Goal: Ask a question

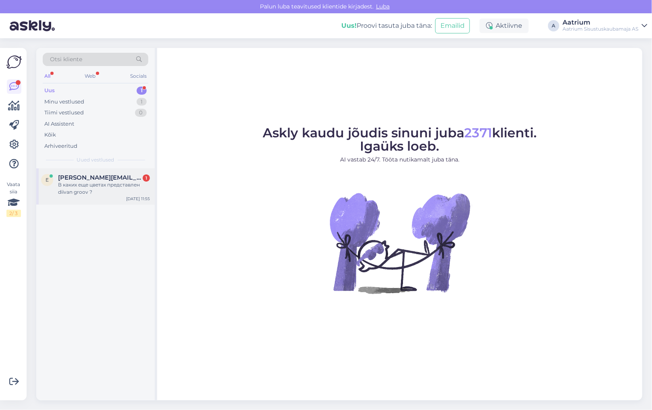
click at [89, 190] on div "В каких еще цветах представлен diivan groov ?" at bounding box center [104, 188] width 92 height 15
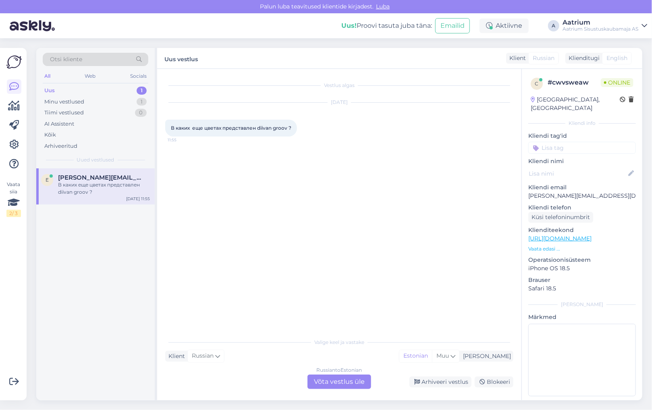
click at [326, 387] on div "Russian to Estonian Võta vestlus üle" at bounding box center [340, 382] width 64 height 15
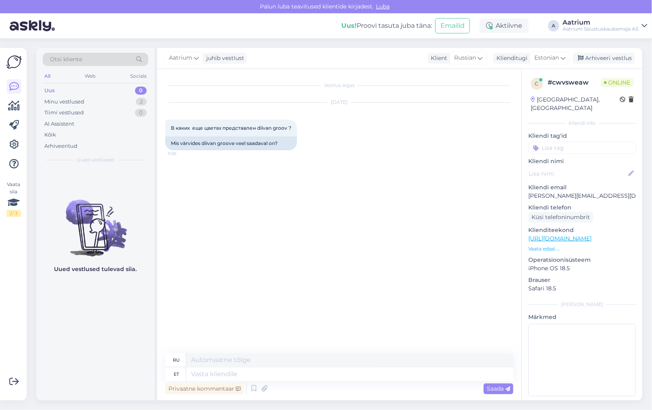
click at [576, 235] on link "[URL][DOMAIN_NAME]" at bounding box center [560, 238] width 63 height 7
click at [236, 374] on textarea at bounding box center [349, 375] width 327 height 14
type textarea "Tere"
type textarea "Привет"
type textarea "Tere!"
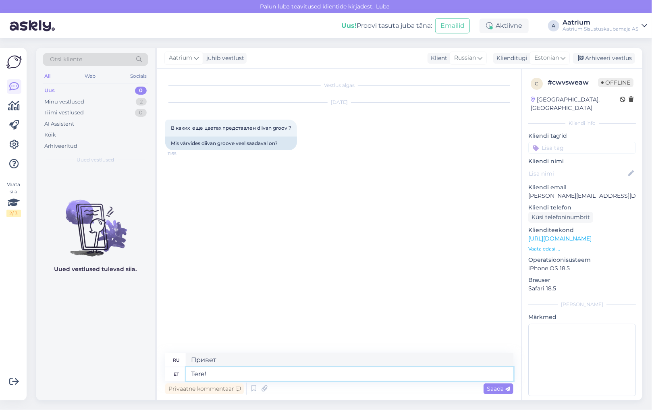
type textarea "Привет!"
type textarea "Tere! Antud"
type textarea "Привет! [GEOGRAPHIC_DATA]"
type textarea "Tere! Antud tooteid e"
type textarea "Привет! Эти продукты"
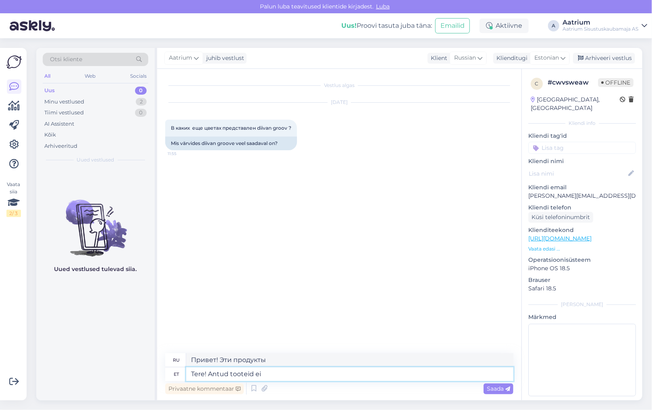
type textarea "Tere! Antud tooteid ei"
type textarea "Здравствуйте! Эти продукты не"
type textarea "Tere! Antud tooteid"
type textarea "Привет! Эти продукты"
type textarea "Tere! Antud toot"
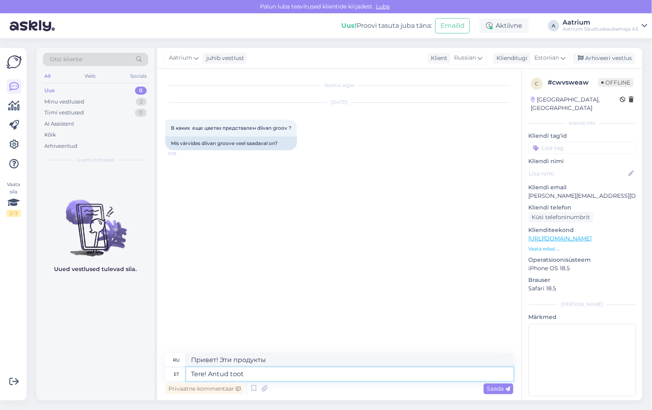
type textarea "Здравствуйте! Этот продукт"
type textarea "Tere! Antud"
type textarea "Привет! [GEOGRAPHIC_DATA]"
type textarea "Tere! Antud diivan"
type textarea "Привет! Эта дива"
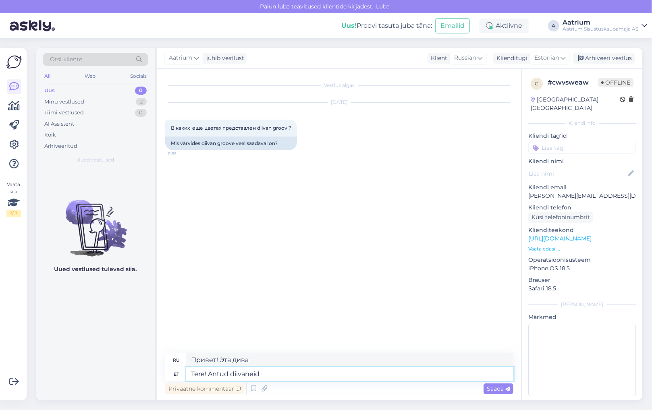
type textarea "Tere! Antud diivaneid"
type textarea "Здравствуйте! Эти диваны есть в наличии."
type textarea "Tere! Antud diivaneid on"
type textarea "Привет! Эти диваны"
type textarea "Tere! Antud diivaneid on pakku"
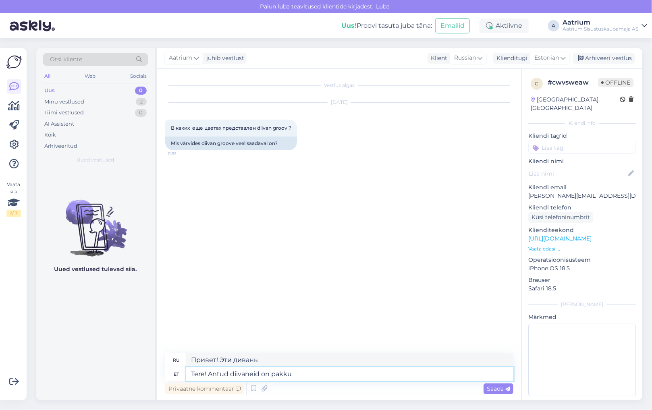
type textarea "Здравствуйте! Эти диваны есть в наличии."
click at [317, 376] on textarea "Tere! Antud diivaneid on pakkuda" at bounding box center [349, 375] width 327 height 14
type textarea "Tere! Antud diivaneid on pakkuda tumerohelist"
type textarea "Здравствуйте! Эти диваны доступны в тёмно-зелёном цвете."
type textarea "Tere! Antud diivaneid on pakkuda tumerohelist ja"
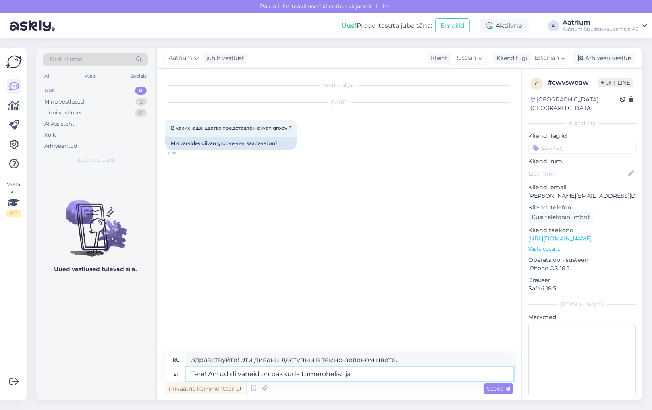
type textarea "Здравствуйте! Эти диваны доступны в тёмно-зелёном и"
type textarea "Tere! Antud diivaneid on pakkuda tumerohelist [PERSON_NAME]"
type textarea "Здравствуйте! Эти диваны доступны в тёмно-зелёном и оранжевом цветах."
type textarea "Tere! Antud diivaneid on pakkuda tumerohelist [PERSON_NAME]. Erivärvi"
type textarea "Здравствуйте! Эти диваны доступны в тёмно-зелёном и оранжевом цветах. Специальн…"
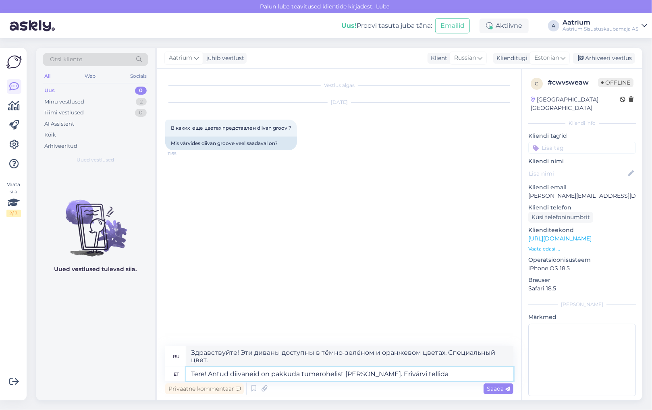
type textarea "Tere! Antud diivaneid on pakkuda tumerohelist [PERSON_NAME]. Erivärvi tellida e"
type textarea "Здравствуйте! Эти диваны доступны в тёмно-зелёном и оранжевом цветах. Закажите …"
type textarea "Tere! Antud diivaneid on pakkuda tumerohelist [PERSON_NAME]. Erivärvi tellida e…"
type textarea "Здравствуйте! Эти диваны доступны в тёмно-зелёном и оранжевом цветах. Заказ дру…"
type textarea "Tere! Antud diivaneid on pakkuda tumerohelist [PERSON_NAME]. Erivärvi tellida e…"
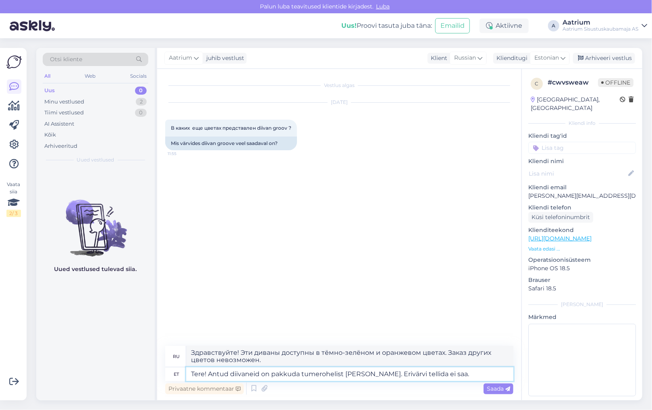
type textarea "Здравствуйте! Эти диваны доступны в тёмно-зелёном и оранжевом цветах. Заказ дру…"
type textarea "Tere! Antud diivaneid on pakkuda tumerohelist [PERSON_NAME]. Erivärvi tellida e…"
type textarea "Здравствуйте! Эти диваны доступны в тёмно-зелёном и оранжевом цветах. Вы не мож…"
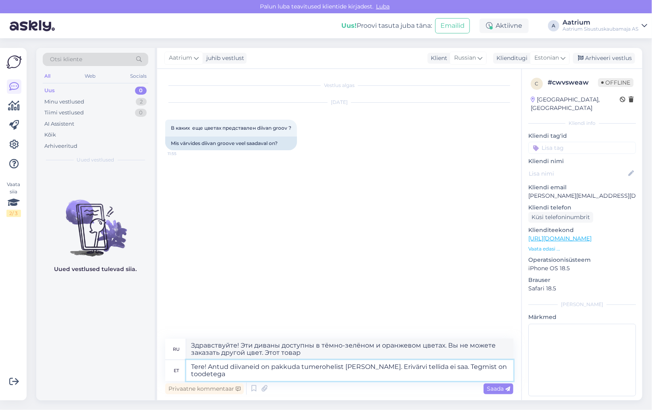
type textarea "Tere! Antud diivaneid on pakkuda tumerohelist [PERSON_NAME]. Erivärvi tellida e…"
type textarea "Здравствуйте! Эти диваны доступны в тёмно-зелёном и оранжевом цветах. Заказ дру…"
type textarea "Tere! Antud diivaneid on pakkuda tumerohelist [PERSON_NAME]. Erivärvi tellida e…"
type textarea "Здравствуйте! Эти диваны доступны в тёмно-зелёном и оранжевом цветах. Заказ дру…"
type textarea "Tere! Antud diivaneid on pakkuda tumerohelist [PERSON_NAME]. Erivärvi tellida e…"
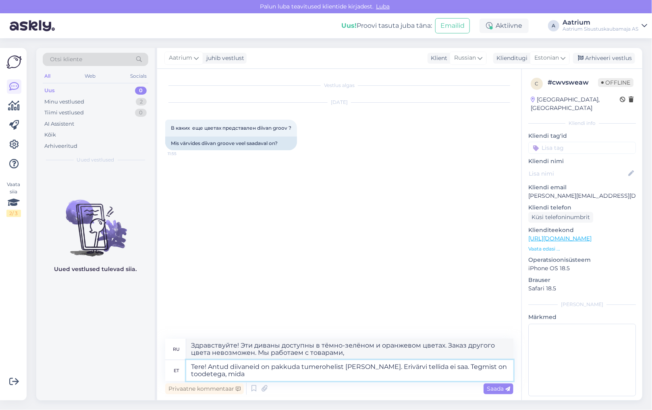
type textarea "Здравствуйте! Эти диваны доступны в тёмно-зелёном и оранжевом цветах. Вы не мож…"
type textarea "Tere! Antud diivaneid on pakkuda tumerohelist [PERSON_NAME]. Erivärvi tellida e…"
type textarea "Здравствуйте! Эти диваны доступны в тёмно-зелёном и оранжевом цветах. Вы не мож…"
type textarea "Tere! Antud diivaneid on pakkuda tumerohelist [PERSON_NAME]. Erivärvi tellida e…"
type textarea "Здравствуйте! Эти диваны доступны в тёмно-зелёном и оранжевом цветах. Заказ дру…"
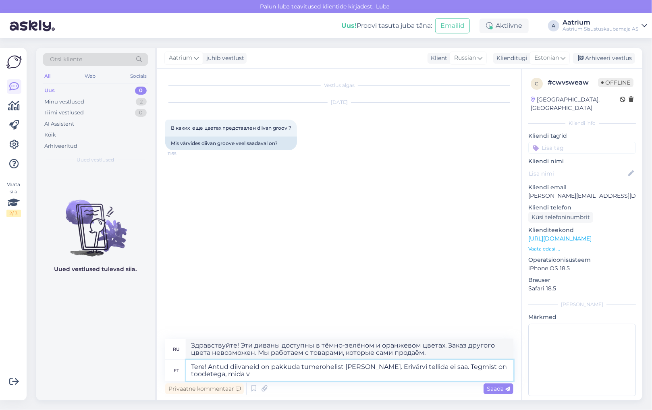
type textarea "Tere! Antud diivaneid on pakkuda tumerohelist [PERSON_NAME]. Erivärvi tellida e…"
type textarea "Здравствуйте! Эти диваны доступны в тёмно-зелёном и оранжевом цветах. Вы не мож…"
type textarea "Tere! Antud diivaneid on pakkuda tumerohelist [PERSON_NAME]. Erivärvi tellida e…"
type textarea "Здравствуйте! Эти диваны доступны в тёмно-зелёном и оранжевом цветах. Заказ дру…"
type textarea "Tere! Antud diivaneid on pakkuda tumerohelist [PERSON_NAME]. Erivärvi tellida e…"
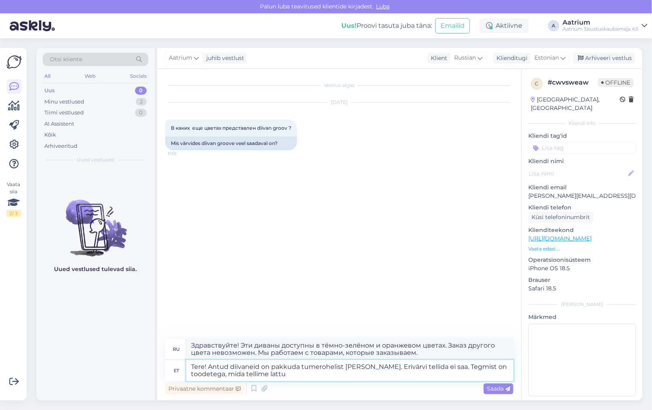
type textarea "Здравствуйте! Эти диваны доступны в тёмно-зелёном и оранжевом цветах. Заказ дру…"
type textarea "Tere! Antud diivaneid on pakkuda tumerohelist [PERSON_NAME]. Erivärvi tellida e…"
type textarea "Здравствуйте! Эти диваны доступны в тёмно-зелёном и оранжевом цветах. Заказ дру…"
click at [455, 364] on textarea "Tere! Antud diivaneid on pakkuda tumerohelist [PERSON_NAME]. Erivärvi tellida e…" at bounding box center [349, 370] width 327 height 21
type textarea "Tere! Antud diivaneid on pakkuda tumerohelist [PERSON_NAME]. Erivärvi tellida e…"
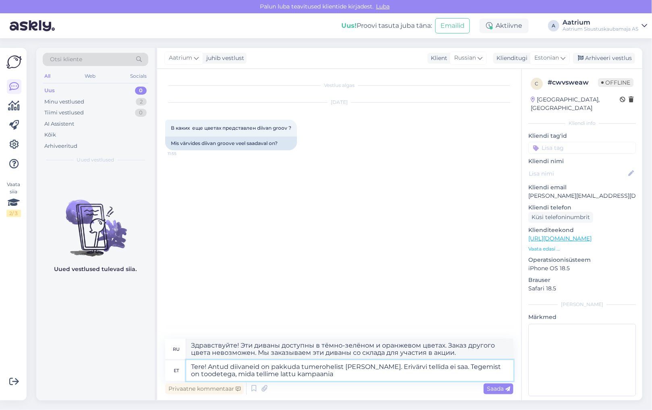
type textarea "Здравствуйте! Эти диваны доступны в тёмно-зелёном и оранжевом цветах. Заказ дру…"
click at [330, 375] on textarea "Tere! Antud diivaneid on pakkuda tumerohelist [PERSON_NAME]. Erivärvi tellida e…" at bounding box center [349, 370] width 327 height 21
type textarea "Tere! Antud diivaneid on pakkuda tumerohelist [PERSON_NAME]. Erivärvi tellida e…"
type textarea "Здравствуйте! Эти диваны доступны в тёмно-зелёном и оранжевом цветах. Заказ дру…"
type textarea "Tere! Antud diivaneid on pakkuda tumerohelist [PERSON_NAME]. Erivärvi tellida e…"
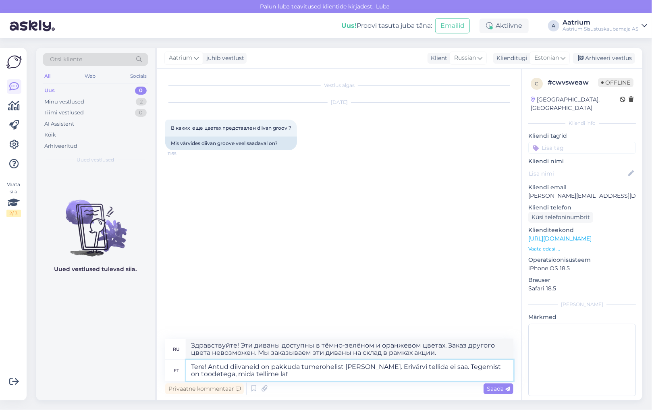
type textarea "Здравствуйте! Эти диваны доступны в тёмно-зелёном и оранжевом цветах. Заказ дру…"
type textarea "Tere! Antud diivaneid on pakkuda tumerohelist [PERSON_NAME]. Erivärvi tellida e…"
type textarea "Здравствуйте! Эти диваны доступны в тёмно-зелёном и оранжевом цветах. Заказ дру…"
type textarea "Tere! Antud diivaneid on pakkuda tumerohelist [PERSON_NAME]. Erivärvi tellida e…"
type textarea "Здравствуйте! Эти диваны доступны в тёмно-зелёном и оранжевом цветах. Заказ дру…"
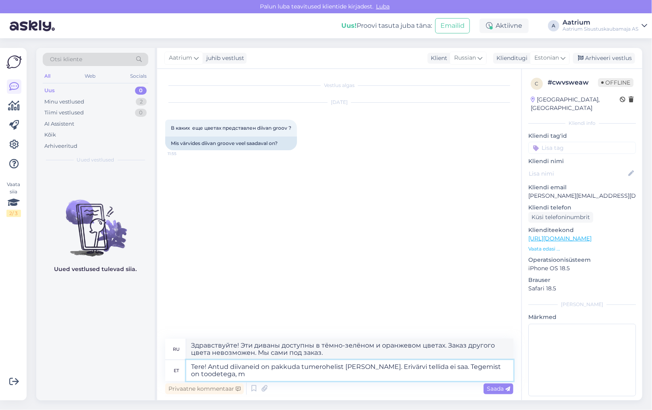
type textarea "Tere! Antud diivaneid on pakkuda tumerohelist [PERSON_NAME]. Erivärvi tellida e…"
type textarea "Здравствуйте! Эти диваны доступны в тёмно-зелёном и оранжевом цветах. Заказ дру…"
type textarea "Tere! Antud diivaneid on pakkuda tumerohelist [PERSON_NAME]. Erivärvi tellida e…"
type textarea "Здравствуйте! Эти диваны доступны в тёмно-зелёном и оранжевом цветах. Вы не мож…"
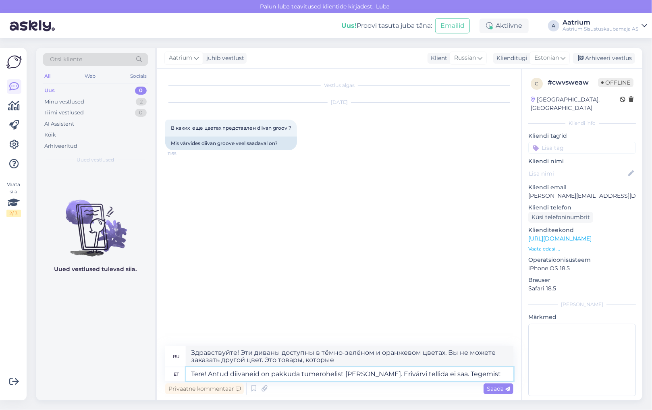
type textarea "Tere! Antud diivaneid on pakkuda tumerohelist [PERSON_NAME]. Erivärvi tellida e…"
type textarea "Здравствуйте! Эти диваны доступны в тёмно-зелёном и оранжевом цветах. Вы не мож…"
type textarea "Tere! Antud diivaneid on pakkuda tumerohelist [PERSON_NAME]. Erivärvi tellida e…"
type textarea "Здравствуйте! Эти диваны доступны в тёмно-зелёном и оранжевом цветах. Заказ дру…"
type textarea "Tere! Antud diivaneid on pakkuda tumerohelist [PERSON_NAME]. Erivärvi tellida e…"
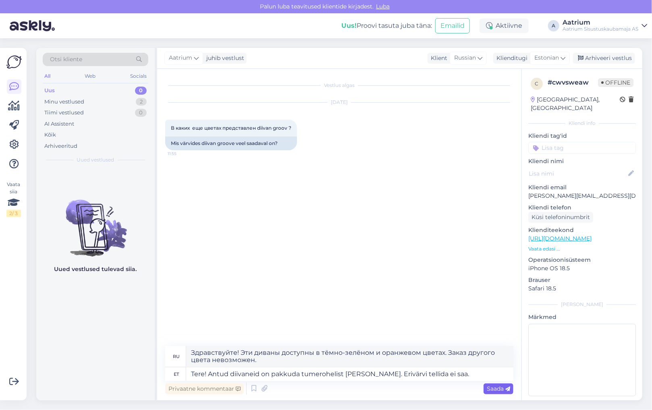
click at [498, 391] on span "Saada" at bounding box center [498, 388] width 23 height 7
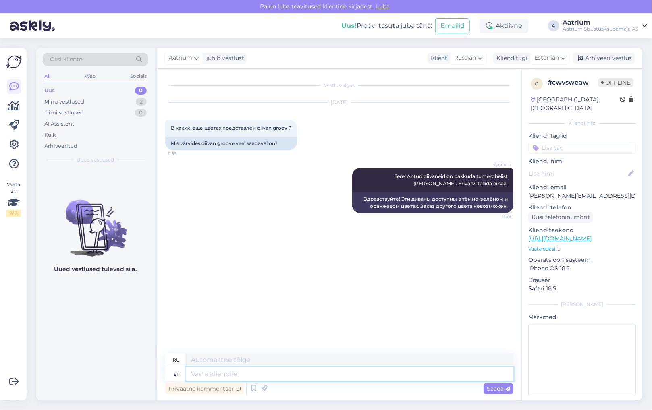
click at [272, 369] on textarea at bounding box center [349, 375] width 327 height 14
type textarea "Tegemist"
type textarea "Делает"
type textarea "Tegemist on"
type textarea "Это"
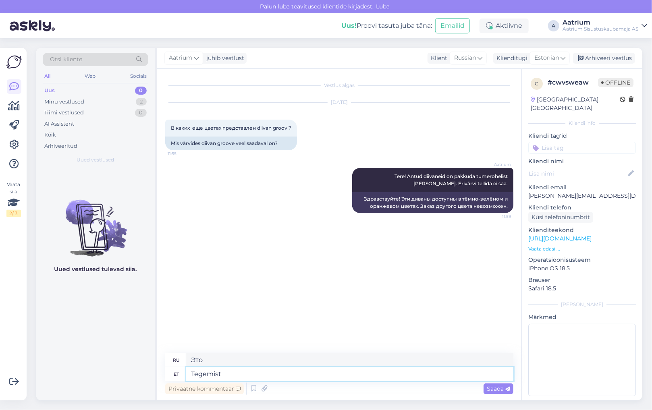
type textarea "Tegemis"
type textarea "Делает"
type textarea "Te"
type textarea "Ты"
type textarea "Tellime n"
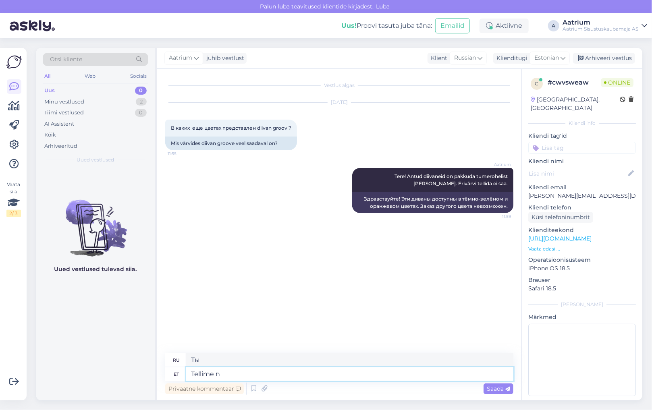
type textarea "Мы заказываем"
type textarea "Tellime neid"
type textarea "Мы заказываем их"
type textarea "Tellime neid lattu"
type textarea "Мы заказываем их со склада."
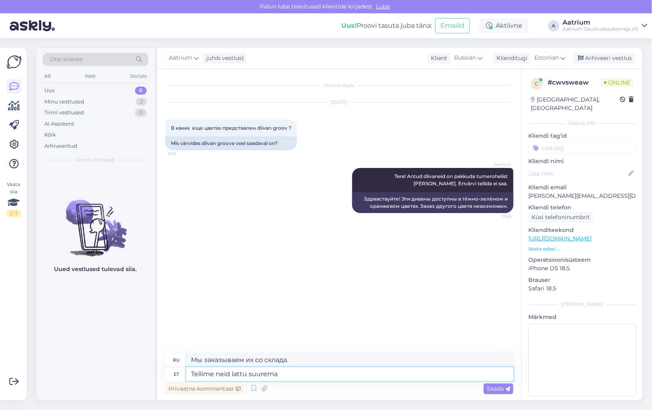
type textarea "Tellime neid lattu suuremas"
type textarea "Мы заказываем их на более крупном складе."
type textarea "Tellime"
type textarea "Мы заказываем их со склада."
type textarea "Tellim"
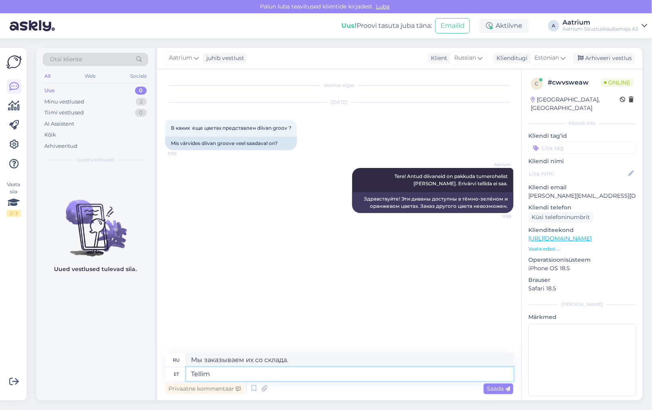
type textarea "Мы заказываем их"
type textarea "Telli"
type textarea "Мы заказываем"
type textarea "Tege"
type textarea "Ты"
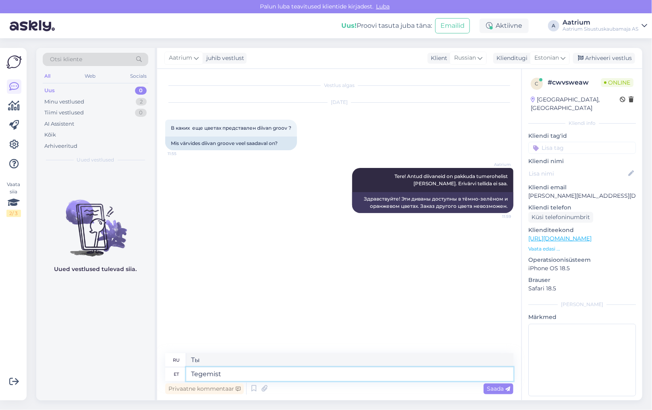
type textarea "Tegemist"
type textarea "Делает"
type textarea "Tegemist on"
type textarea "Это"
type textarea "Tegemist on masstoodangu"
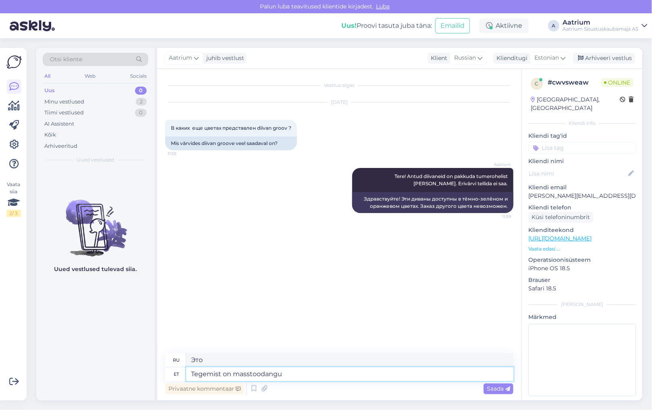
type textarea "Это массовое производство."
type textarea "Tegemist on masstoodanguga , m"
type textarea "Это массовое производство,"
type textarea "Tegemist on masstoodanguga , mida t"
type textarea "Это массовое производство, которое"
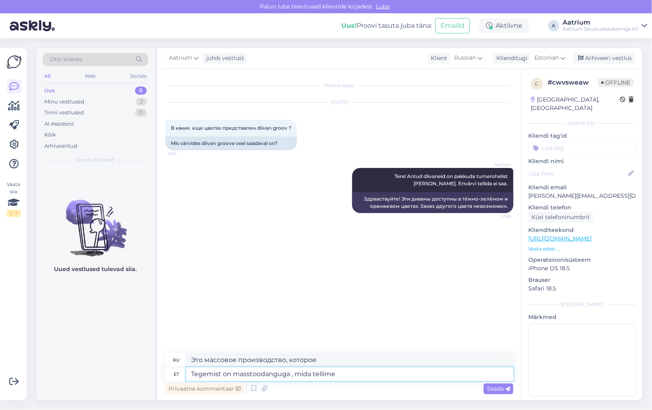
type textarea "Tegemist on masstoodanguga , mida tellime"
type textarea "Это массовое производство, которое мы заказываем."
type textarea "Tegemist on masstoodanguga , mida tellime lattu"
type textarea "Это массовая продукция, которую мы заказываем со склада."
type textarea "Tegemist on masstoodanguga , mida tellime lattu. Järgmine"
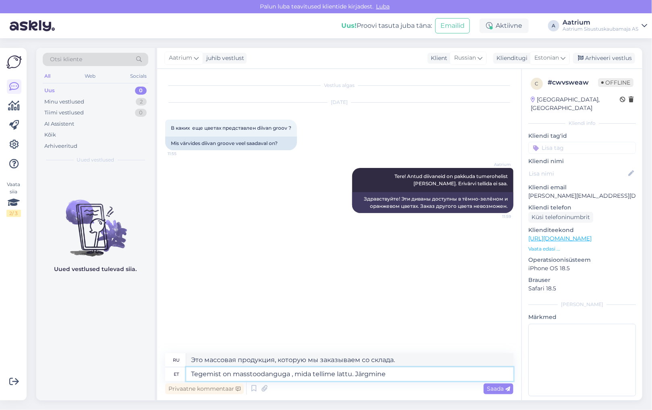
type textarea "Это серийная продукция, которую мы заказываем со склада. Далее"
type textarea "Tegemist on masstoodanguga , mida tellime lattu. Järgmine ko"
type textarea "Это серийная продукция, которую мы заказываем со склада. Следующая партия..."
click at [404, 376] on textarea "Tegemist on masstoodanguga , mida tellime lattu. Järgmine ko" at bounding box center [349, 375] width 327 height 14
type textarea "Tegemist on masstoodanguga , mida tellime lattu. Järgmine k"
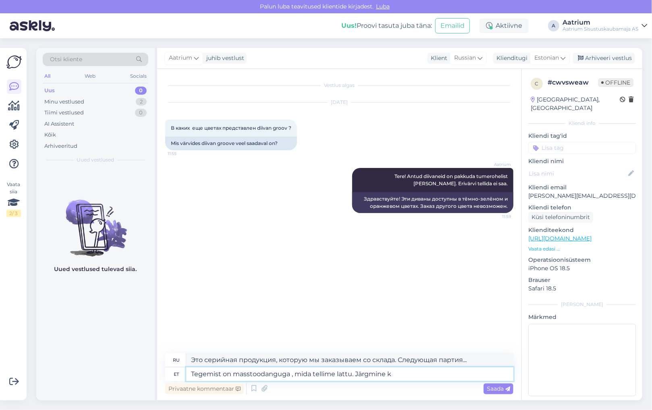
type textarea "Это массовая продукция, которую мы заказываем со склада. Следующий k"
type textarea "Tegemist on masstoodanguga , mida tellime lattu. Järgmine kogus"
type textarea "Это серийная продукция, которую мы заказываем на склад. Следующее количество"
type textarea "Tegemist on masstoodanguga , mida tellime lattu. Järgmine kogus peaks"
type textarea "Это массовая продукция, которую мы заказываем на склад. Следующая партия должна…"
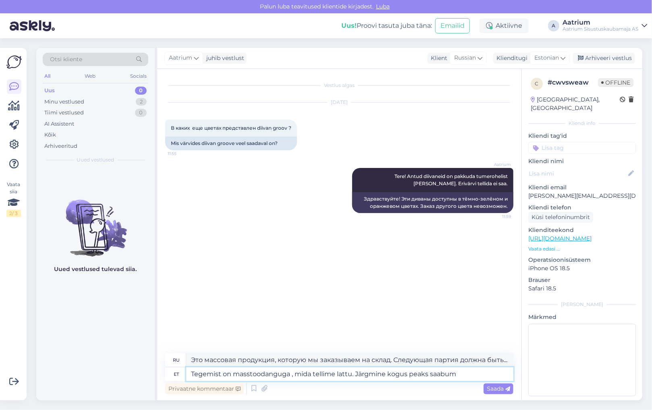
type textarea "Tegemist on masstoodanguga , mida tellime lattu. Järgmine kogus peaks saabuma"
type textarea "Это массовая продукция, которую мы заказываем на склад. Следующая партия должна…"
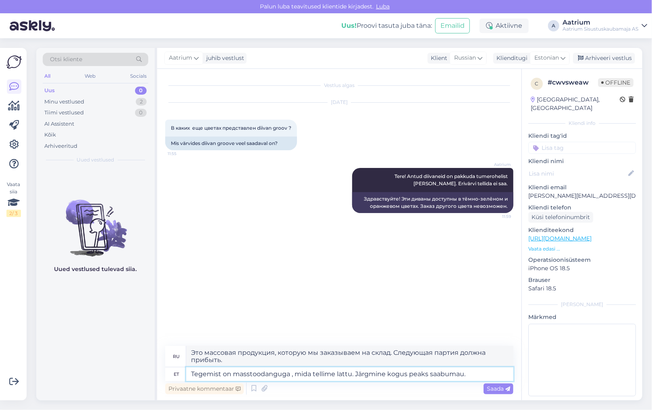
type textarea "Tegemist on masstoodanguga , mida tellime lattu. Järgmine kogus peaks saabumau.…"
type textarea "Это массовая продукция, которую мы заказываем на склад. Следующая партия должна…"
type textarea "Tegemist on masstoodanguga , mida tellime lattu. Järgmine kogus peaks saabumau.…"
type textarea "Это массовая продукция, которую мы заказываем на склад. Следующая партия должна…"
type textarea "Tegemist on masstoodanguga , mida tellime lattu. Järgmine kogus peaks saabumau.…"
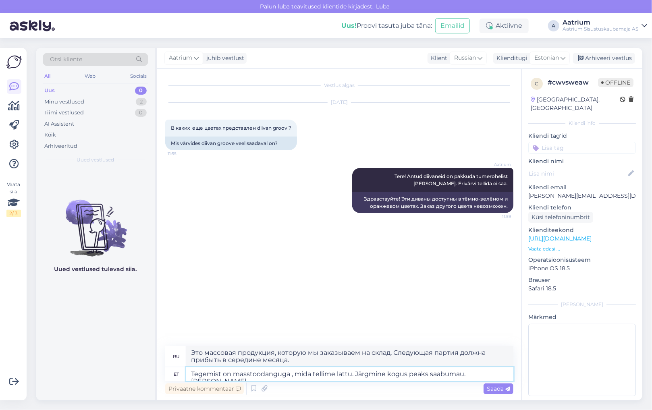
type textarea "Это массовая продукция, которую мы заказываем на склад. Следующая партия должна…"
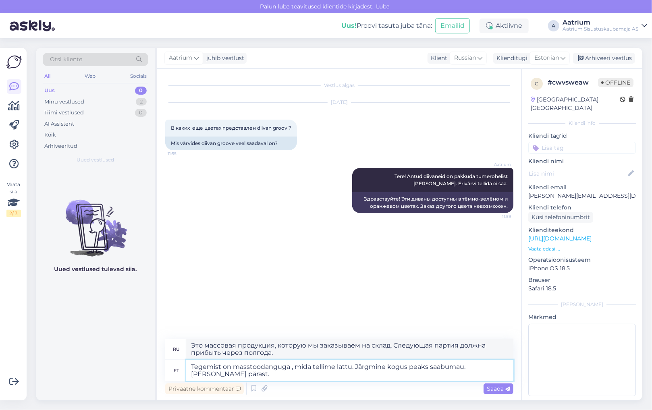
click at [459, 369] on textarea "Tegemist on masstoodanguga , mida tellime lattu. Järgmine kogus peaks saabumau.…" at bounding box center [349, 370] width 327 height 21
type textarea "Tegemist on masstoodanguga , mida tellime lattu. Järgmine kogus peaks saabuma […"
type textarea "Это массовая продукция, которую мы заказываем на склад. Следующая партия должна…"
type textarea "Tegemist on masstoodanguga , mida tellime lattu. Järgmine kogus peaks saabuma […"
click at [502, 392] on span "Saada" at bounding box center [498, 388] width 23 height 7
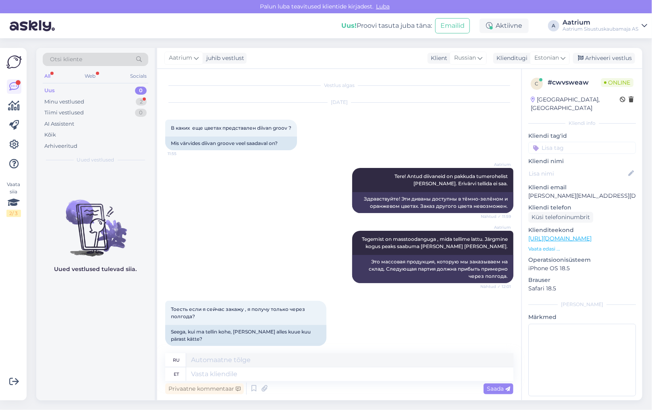
scroll to position [8, 0]
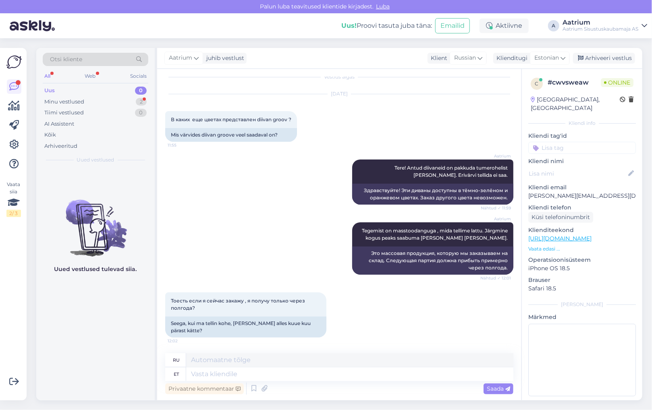
click at [188, 229] on div "Aatrium Tegemist on masstoodanguga , mida tellime lattu. Järgmine kogus peaks s…" at bounding box center [339, 249] width 348 height 70
click at [225, 371] on textarea at bounding box center [349, 375] width 327 height 14
type textarea "Täpset"
type textarea "Точный"
type textarea "Täpset saabumise"
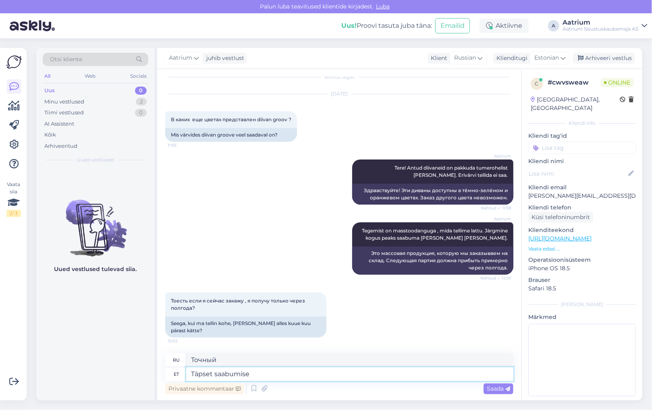
type textarea "Точное время прибытия"
type textarea "Täpset saabumise aeg hetkel"
type textarea "Точное время прибытия на данный момент"
type textarea "Täpset saabumise aeg hetkel veel"
type textarea "Точное время прибытия пока неизвестно."
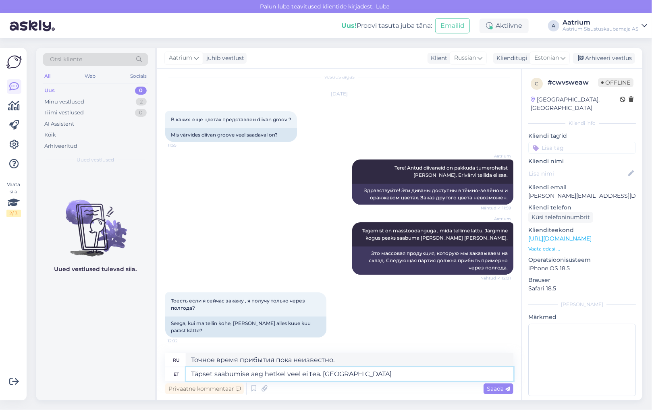
type textarea "Täpset saabumise aeg hetkel veel ei tea. [GEOGRAPHIC_DATA]"
type textarea "Точное время прибытия пока неизвестно. Да"
type textarea "Täpset saabumise aeg hetkel veel ei tea. Jah u. p"
type textarea "Точное время прибытия пока неизвестно. Да, приблизительно."
type textarea "Täpset saabumise aeg hetkel veel ei tea. Jah u. poo"
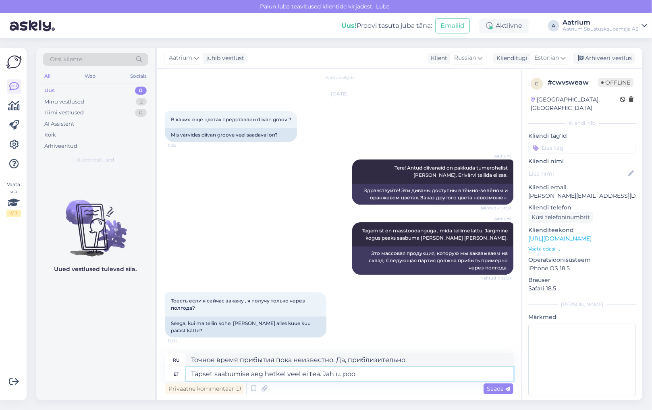
type textarea "Точное время прибытия пока неизвестно. Да, примерно."
type textarea "Täpset saabumise aeg hetkel veel ei tea. Jah u."
type textarea "Точное время прибытия пока неизвестно. Да, примерно."
type textarea "Täpset saabumise aeg hetkel veel ei tea. Jah u. 6 k"
type textarea "Точное время прибытия пока неизвестно. Да, примерно в 6."
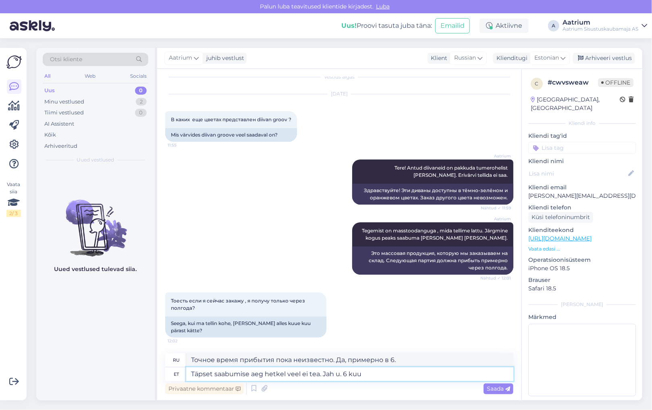
type textarea "Täpset saabumise aeg hetkel veel ei tea. Jah u. 6 kuu"
type textarea "Точное время прибытия пока неизвестно. Да, примерно через 6 месяцев."
type textarea "Täpset saabumise aeg hetkel veel ei tea. Jah u. 6 kuu pärast."
type textarea "Точное время прибытия пока неизвестно. [GEOGRAPHIC_DATA], примерно через полгод…"
click at [333, 374] on textarea "Täpset saabumise aeg hetkel veel ei tea. Jah u. 6 kuu pärast." at bounding box center [349, 375] width 327 height 14
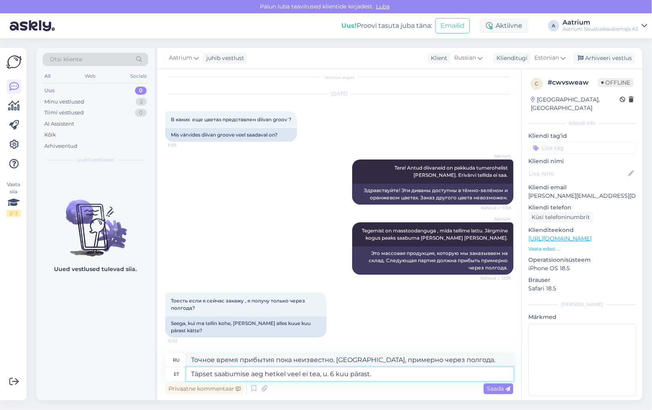
type textarea "Täpset saabumise aeg hetkel veel ei tea, u. 6 kuu pärast."
type textarea "Точное время прибытия пока неизвестно, ориентировочно через 6 месяцев."
type textarea "Täpset saabumise aeg hetkel veel ei tea, kuid u. 6 kuu pärast."
type textarea "Точное время прибытия пока неизвестно, но ориентировочно через 6 месяцев."
type textarea "Täpset saabumise aeg hetkel veel ei tea, kuid u. 6 kuu pärast."
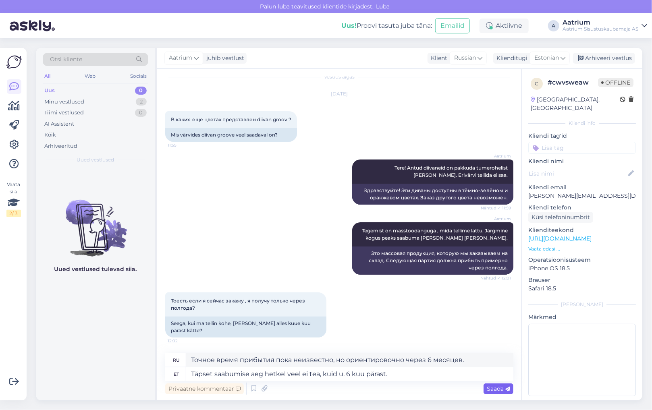
click at [487, 389] on span "Saada" at bounding box center [498, 388] width 23 height 7
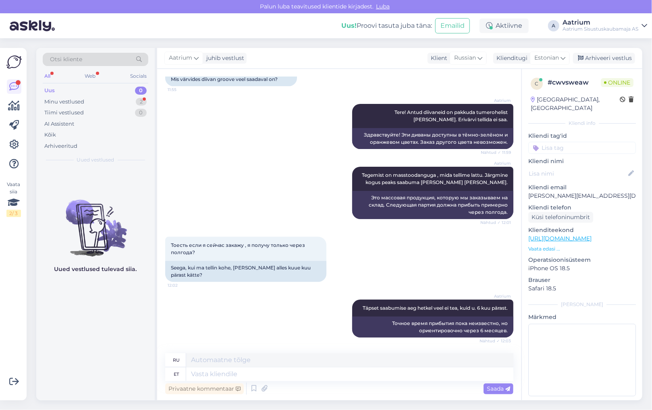
scroll to position [127, 0]
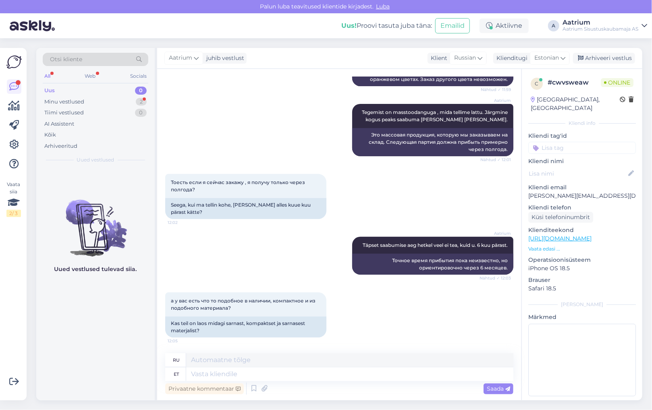
click at [236, 231] on div "Aatrium Täpset saabumise aeg hetkel veel ei tea, kuid u. 6 kuu pärast. Nähtud ✓…" at bounding box center [339, 256] width 348 height 56
click at [250, 371] on textarea at bounding box center [349, 375] width 327 height 14
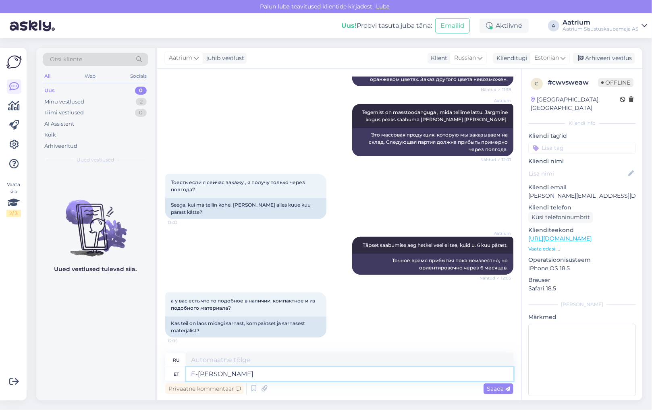
type textarea "E-[PERSON_NAME]"
type textarea "Интернет-магазин"
type textarea "E-[PERSON_NAME]"
type textarea "Выберите интернет-магазин"
type textarea "E-[PERSON_NAME] on"
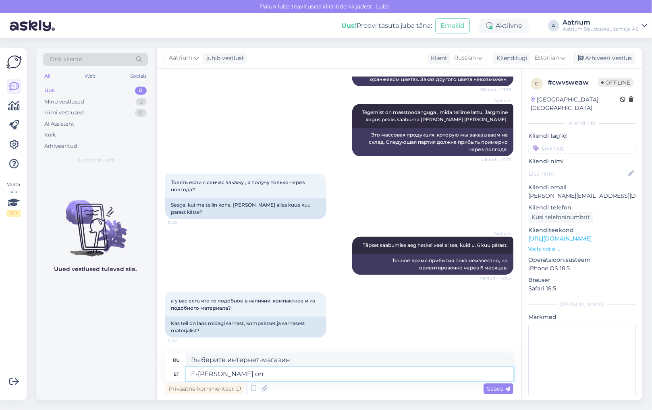
type textarea "Интернет-магазин — это"
type textarea "E-[PERSON_NAME] on näha"
type textarea "Выбор интернет-магазина виден"
type textarea "E-[PERSON_NAME] on näha sii"
type textarea "Ассортимент интернет-магазина можно посмотреть здесь"
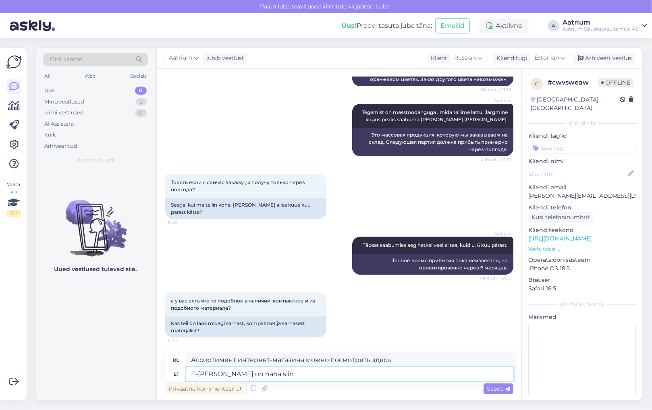
type textarea "E-[PERSON_NAME] on näha siin"
type textarea "Ассортимент интернет-магазина можно посмотреть здесь."
paste textarea "[URL][DOMAIN_NAME]"
type textarea "E-[PERSON_NAME] on näha siin [URL][DOMAIN_NAME]"
type textarea "Ассортимент интернет-магазина можно посмотреть здесь [URL][DOMAIN_NAME]"
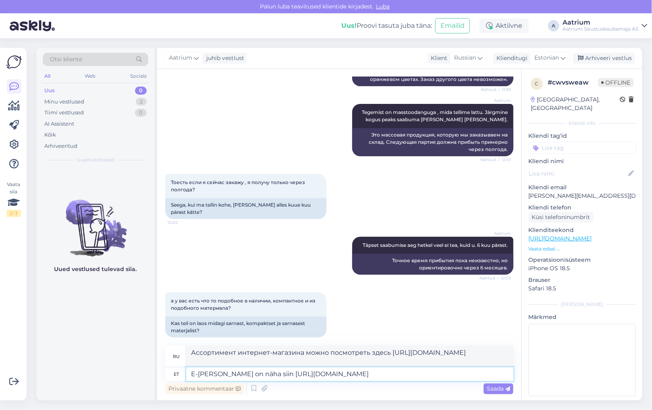
click at [223, 375] on textarea "E-[PERSON_NAME] on näha siin [URL][DOMAIN_NAME]" at bounding box center [349, 375] width 327 height 14
click at [487, 375] on textarea "E-[PERSON_NAME] on näha siin [URL][DOMAIN_NAME]" at bounding box center [349, 375] width 327 height 14
type textarea "E-[PERSON_NAME] on näha siin [URL][DOMAIN_NAME] Tooted"
type textarea "Ассортимент интернет-магазина можно посмотреть здесь [URL][DOMAIN_NAME] Товары"
type textarea "E-[PERSON_NAME] on näha siin [URL][DOMAIN_NAME] Tooted, m"
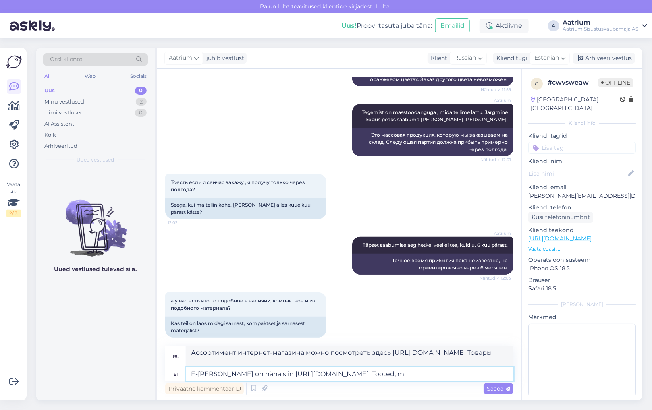
type textarea "Ассортимент интернет-магазина можно посмотреть здесь [URL][DOMAIN_NAME] Товары,"
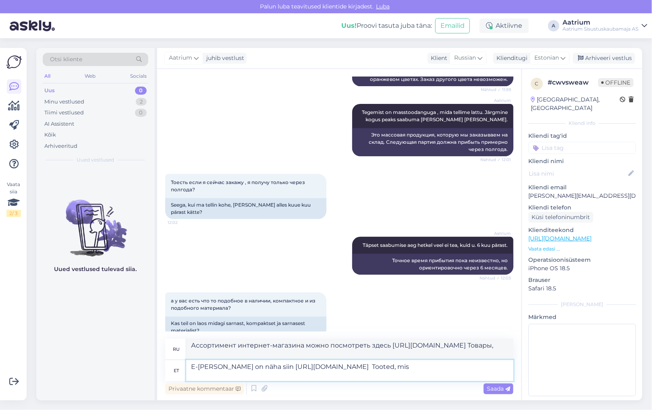
type textarea "E-[PERSON_NAME] on näha siin [URL][DOMAIN_NAME] Tooted, mis o"
type textarea "Ассортимент интернет-магазина можно посмотреть здесь [URL][DOMAIN_NAME] Товары,…"
type textarea "E-[PERSON_NAME] on näha siin [URL][DOMAIN_NAME] Tooted, mis on [GEOGRAPHIC_DATA…"
type textarea "Ассортимент интернет-магазина можно посмотреть здесь [URL][DOMAIN_NAME] Товары,…"
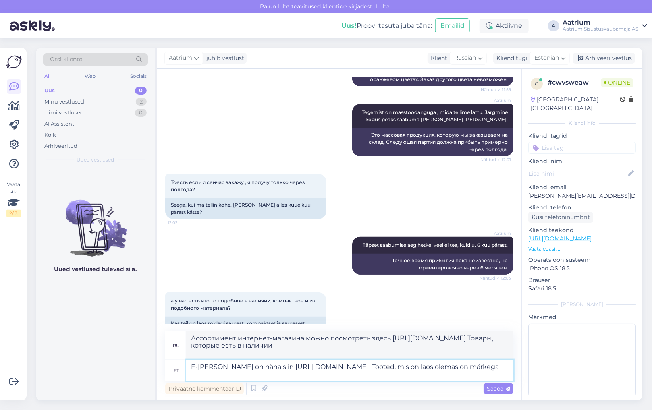
type textarea "E-[PERSON_NAME] on näha siin [URL][DOMAIN_NAME] Tooted, mis on laos olemas on m…"
type textarea "Ассортимент интернет-магазина можно посмотреть здесь [URL][DOMAIN_NAME] Товары,…"
type textarea "E-[PERSON_NAME] on näha siin [URL][DOMAIN_NAME] Tooted, mis on laos olemas on m…"
type textarea "Ассортимент интернет-магазина можно посмотреть здесь [URL][DOMAIN_NAME] Товары,…"
type textarea "E-[PERSON_NAME] on näha siin [URL][DOMAIN_NAME] Tooted, mis on laos olemas on m…"
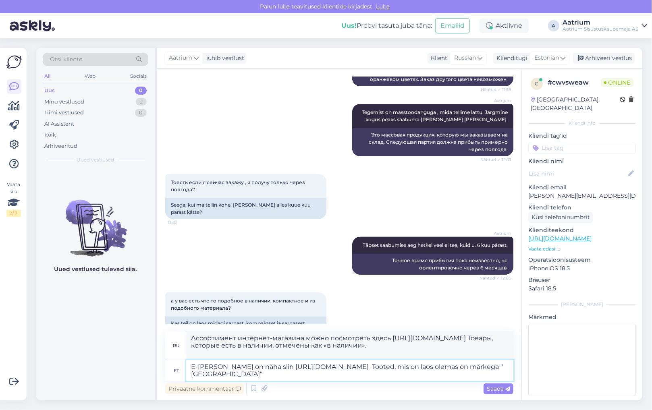
type textarea "Ассортимент интернет-магазина можно посмотреть здесь [URL][DOMAIN_NAME] Товары,…"
type textarea "E-[PERSON_NAME] on näha siin [URL][DOMAIN_NAME] Tooted, mis on laos olemas on m…"
click at [495, 387] on span "Saada" at bounding box center [498, 388] width 23 height 7
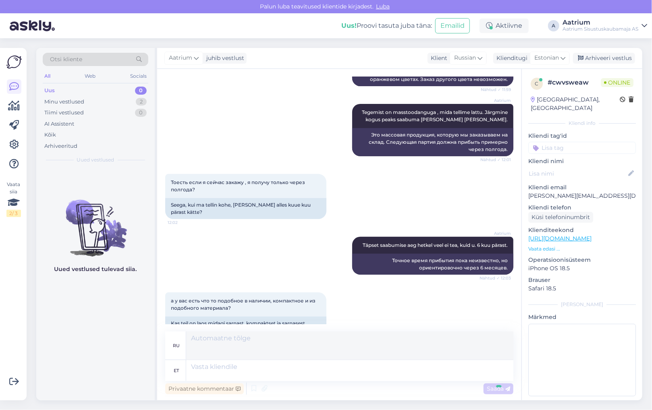
scroll to position [219, 0]
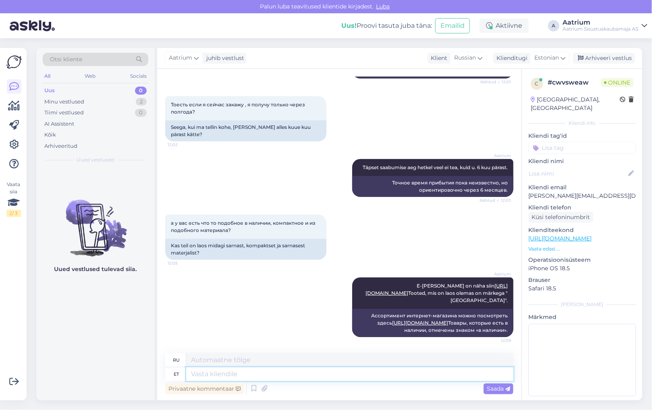
click at [203, 374] on textarea at bounding box center [349, 375] width 327 height 14
type textarea "Meie"
type textarea "Наш"
type textarea "Meie müügisaalis"
type textarea "В нашем выставочном зале"
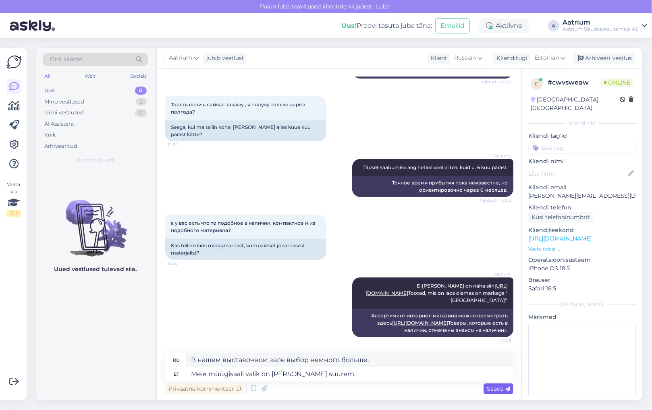
click at [498, 391] on span "Saada" at bounding box center [498, 388] width 23 height 7
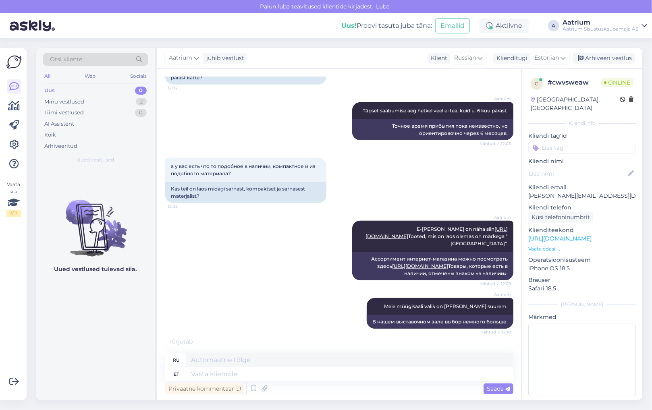
scroll to position [316, 0]
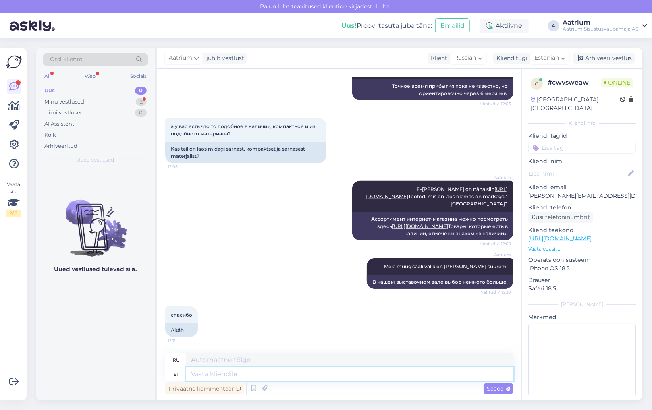
click at [202, 373] on textarea at bounding box center [349, 375] width 327 height 14
click at [217, 376] on textarea "Mõned" at bounding box center [349, 375] width 327 height 14
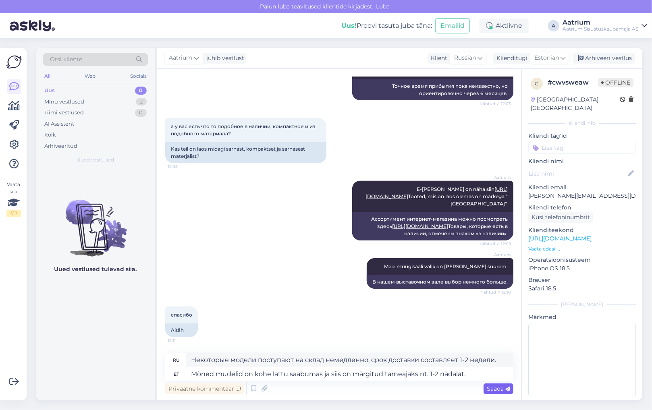
click at [487, 389] on span "Saada" at bounding box center [498, 388] width 23 height 7
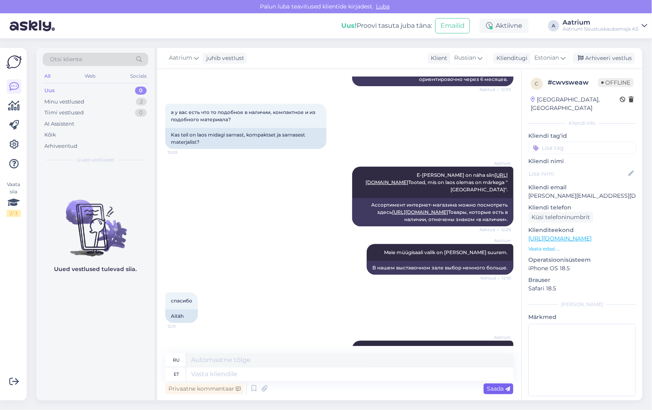
scroll to position [379, 0]
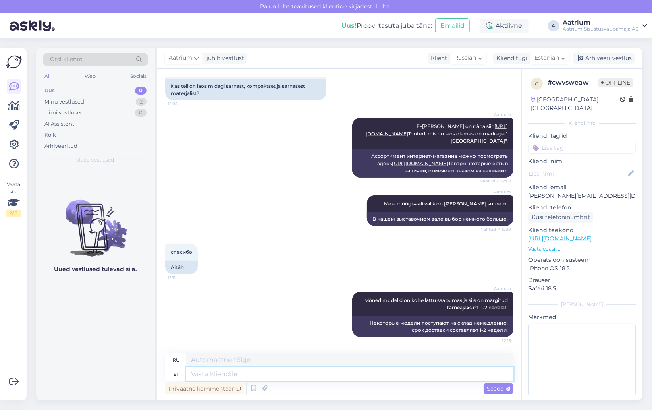
click at [291, 374] on textarea at bounding box center [349, 375] width 327 height 14
click at [499, 389] on span "Saada" at bounding box center [498, 388] width 23 height 7
